Goal: Task Accomplishment & Management: Complete application form

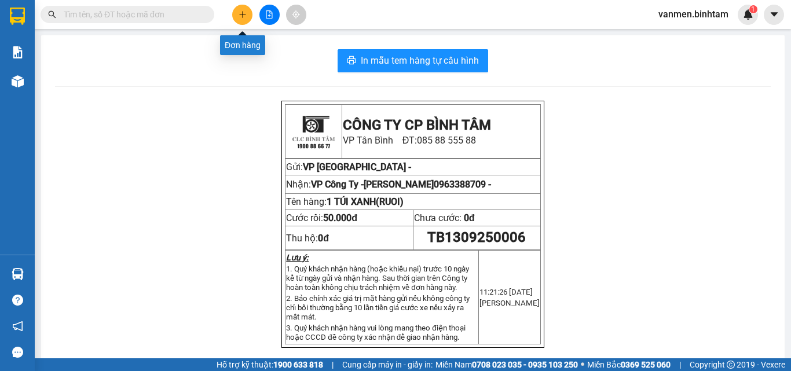
click at [239, 17] on icon "plus" at bounding box center [243, 14] width 8 height 8
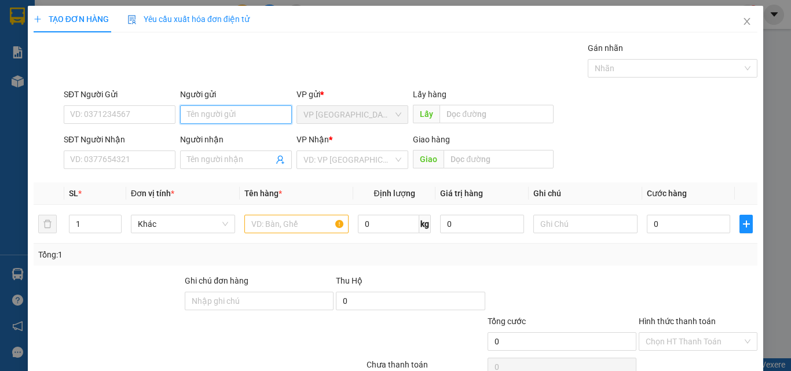
click at [206, 114] on input "Người gửi" at bounding box center [236, 114] width 112 height 19
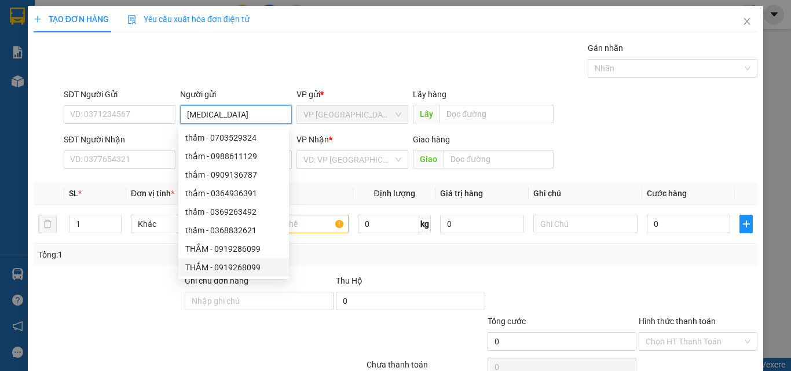
type input "[MEDICAL_DATA]"
click at [148, 317] on div at bounding box center [138, 335] width 212 height 41
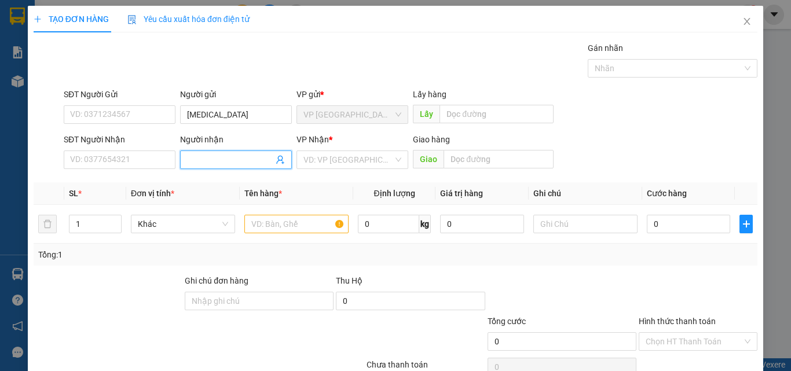
click at [196, 158] on input "Người nhận" at bounding box center [230, 160] width 86 height 13
type input "CHI THUY SON"
click at [347, 166] on input "search" at bounding box center [349, 159] width 90 height 17
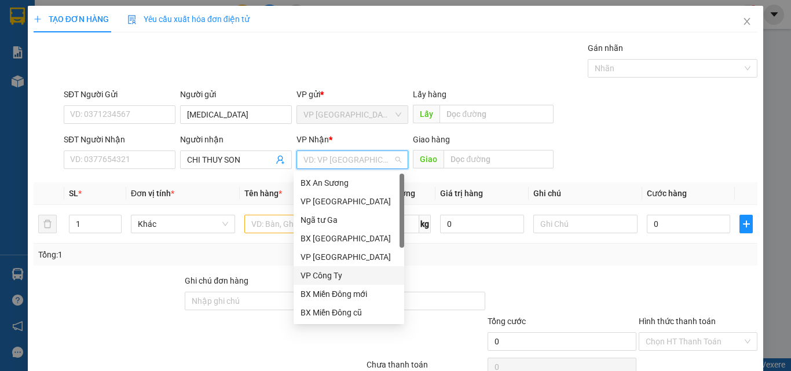
click at [320, 277] on div "VP Công Ty" at bounding box center [349, 275] width 97 height 13
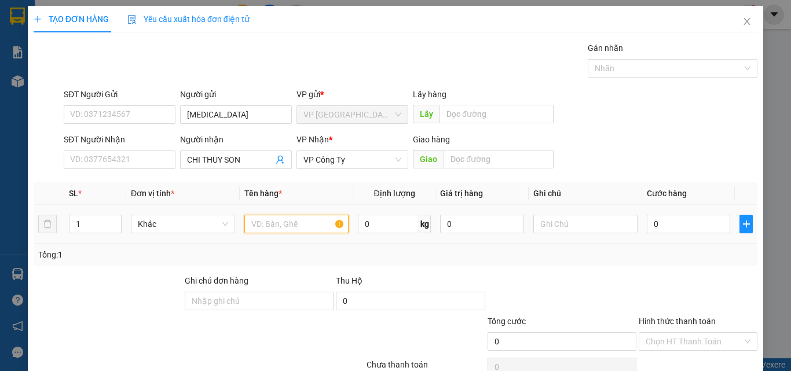
click at [272, 228] on input "text" at bounding box center [296, 224] width 104 height 19
type input "1 CUC ĐEN"
click at [664, 222] on input "0" at bounding box center [688, 224] width 83 height 19
type input "1"
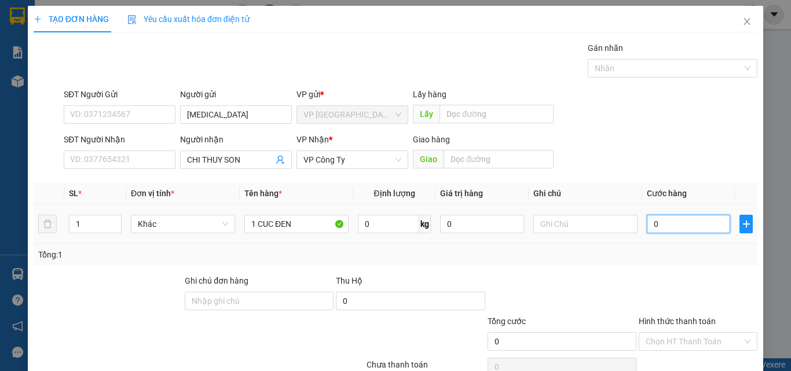
type input "1"
type input "10"
type input "100"
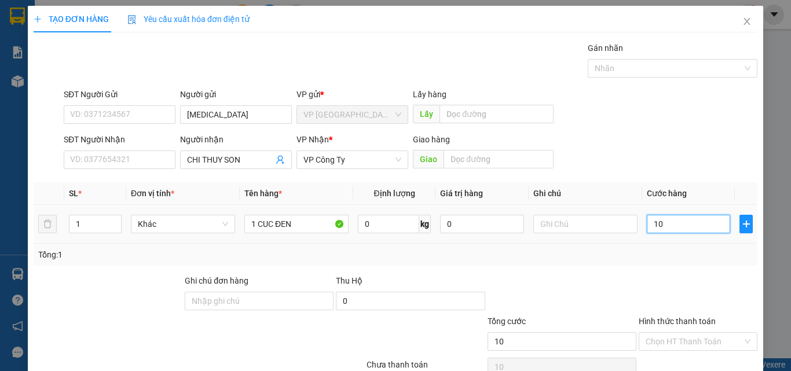
type input "100"
type input "1.000"
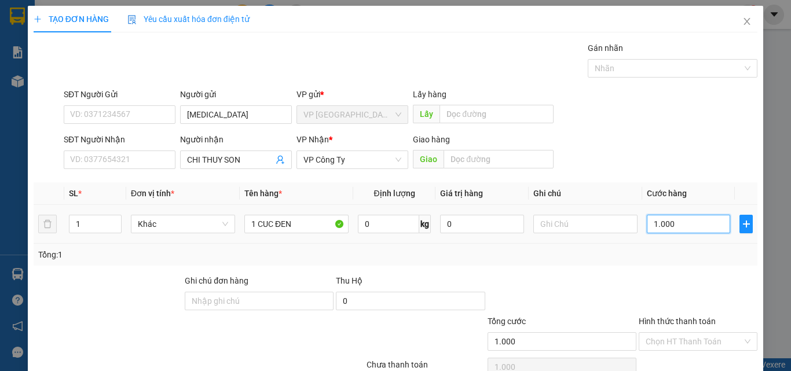
type input "10.000"
type input "100.000"
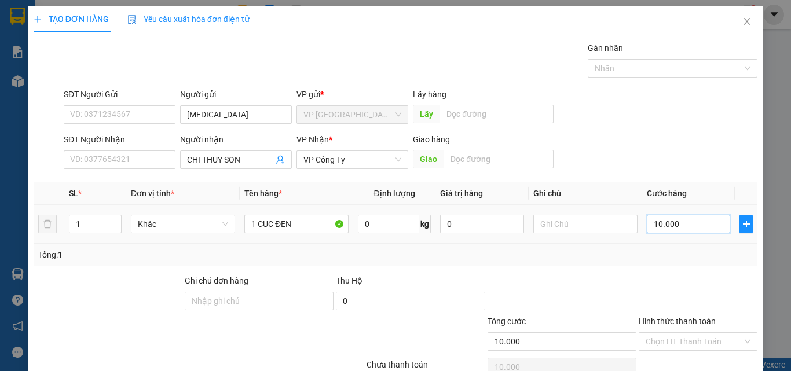
type input "100.000"
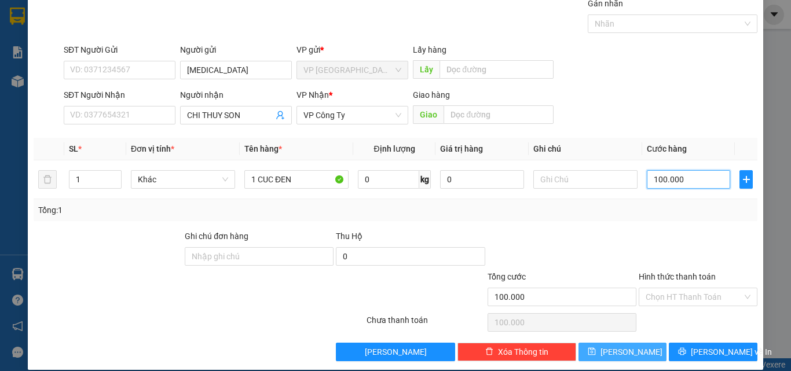
scroll to position [57, 0]
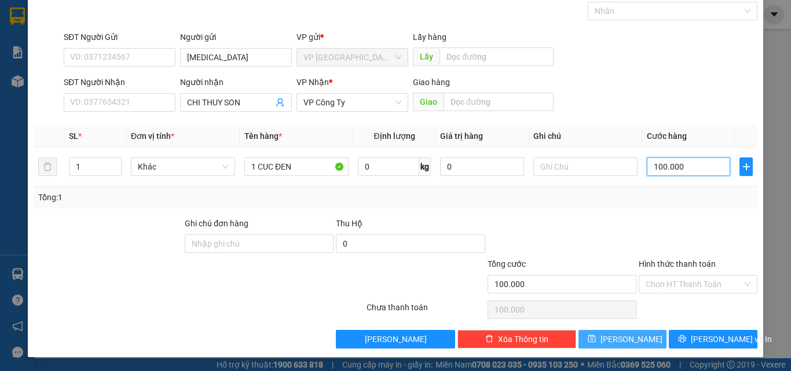
type input "100.000"
click at [616, 340] on span "[PERSON_NAME]" at bounding box center [632, 339] width 62 height 13
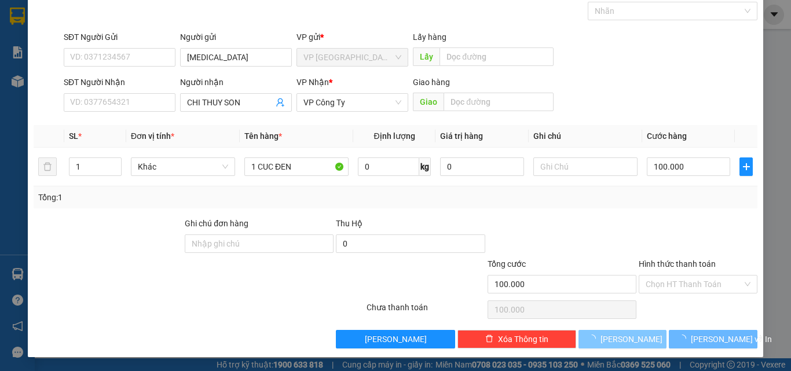
type input "0"
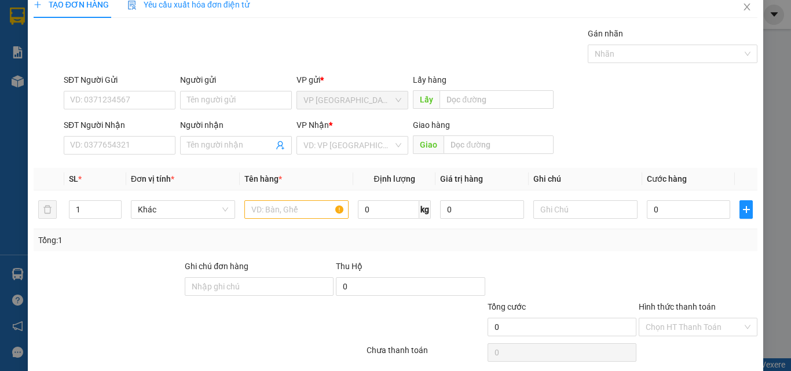
scroll to position [0, 0]
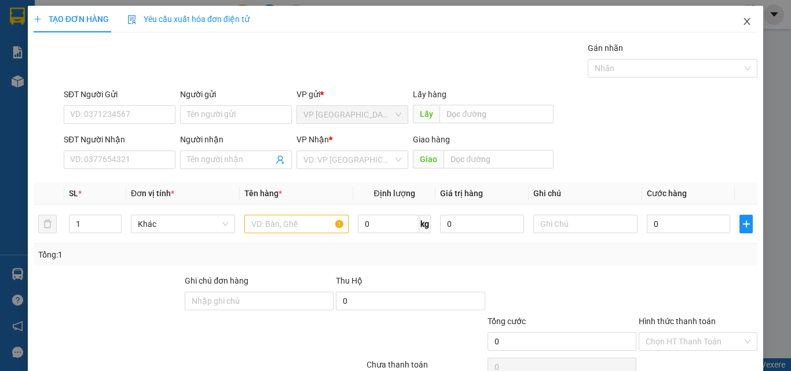
click at [743, 22] on icon "close" at bounding box center [747, 21] width 9 height 9
